Goal: Task Accomplishment & Management: Manage account settings

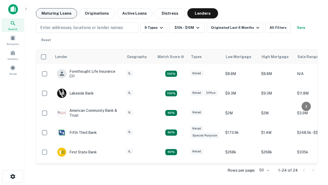
click at [56, 13] on button "Maturing Loans" at bounding box center [56, 13] width 41 height 10
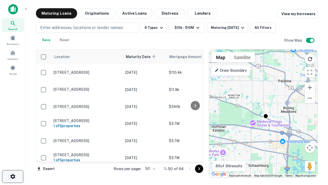
click at [13, 176] on icon "button" at bounding box center [13, 176] width 6 height 6
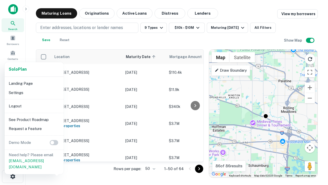
click at [34, 106] on li "Logout" at bounding box center [34, 105] width 55 height 9
